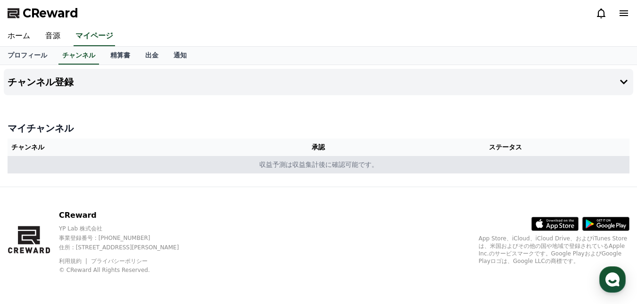
click at [297, 167] on td "収益予測は収益集計後に確認可能です。" at bounding box center [319, 164] width 622 height 17
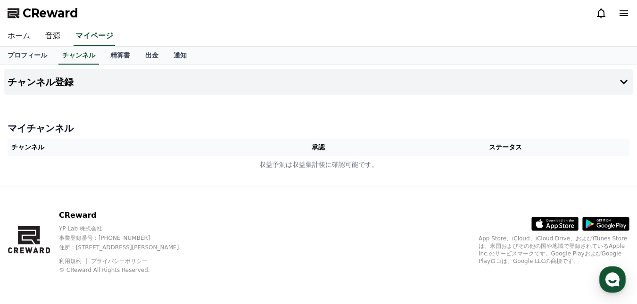
click at [18, 39] on link "ホーム" at bounding box center [19, 36] width 38 height 20
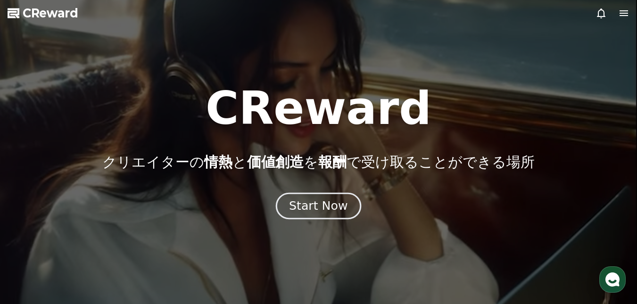
click at [315, 203] on div "Start Now" at bounding box center [318, 206] width 58 height 16
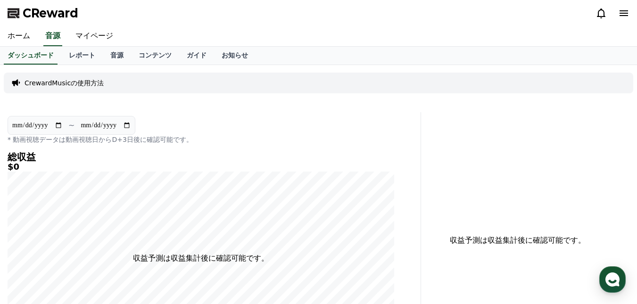
scroll to position [9, 0]
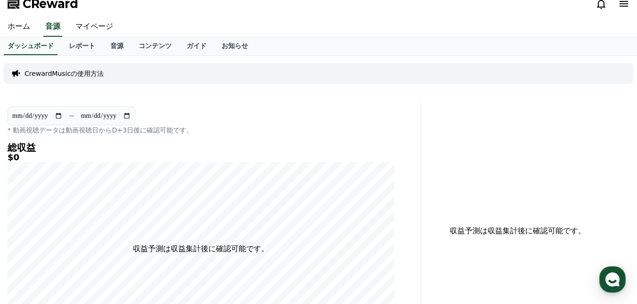
click at [58, 74] on p "CrewardMusicの使用方法" at bounding box center [64, 73] width 79 height 9
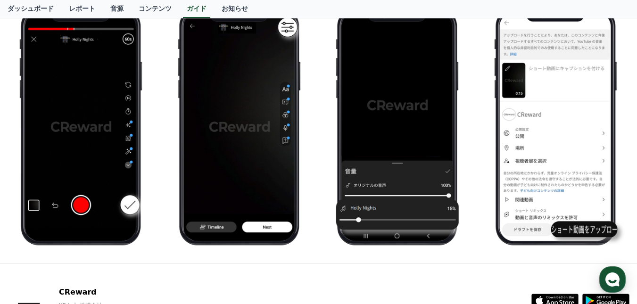
scroll to position [572, 0]
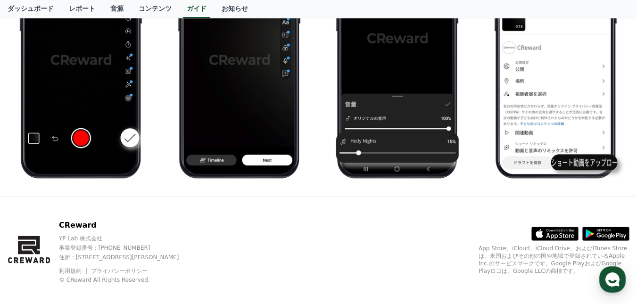
click at [58, 74] on img at bounding box center [81, 59] width 138 height 259
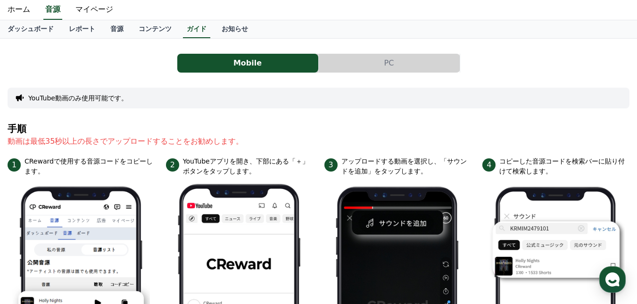
scroll to position [0, 0]
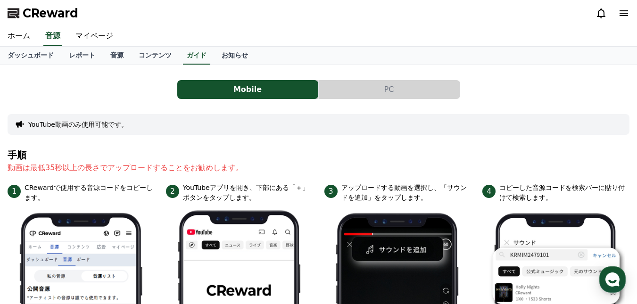
click at [348, 86] on button "PC" at bounding box center [389, 89] width 141 height 19
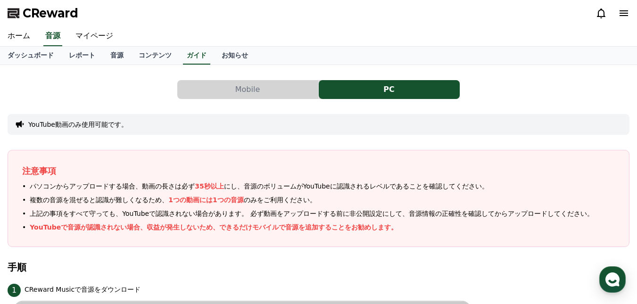
click at [255, 89] on button "Mobile" at bounding box center [247, 89] width 141 height 19
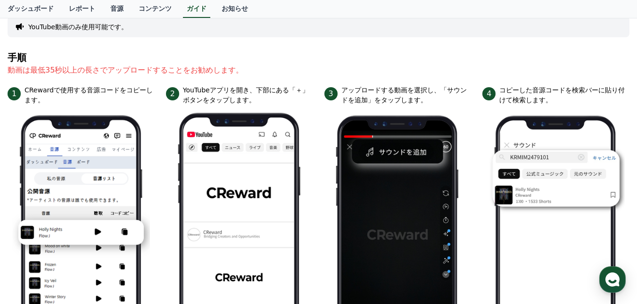
scroll to position [97, 0]
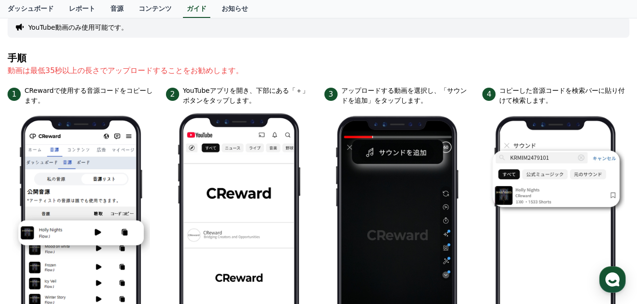
click at [255, 89] on p "YouTubeアプリを開き、下部にある「＋」ボタンをタップします。" at bounding box center [248, 96] width 130 height 20
